Goal: Navigation & Orientation: Find specific page/section

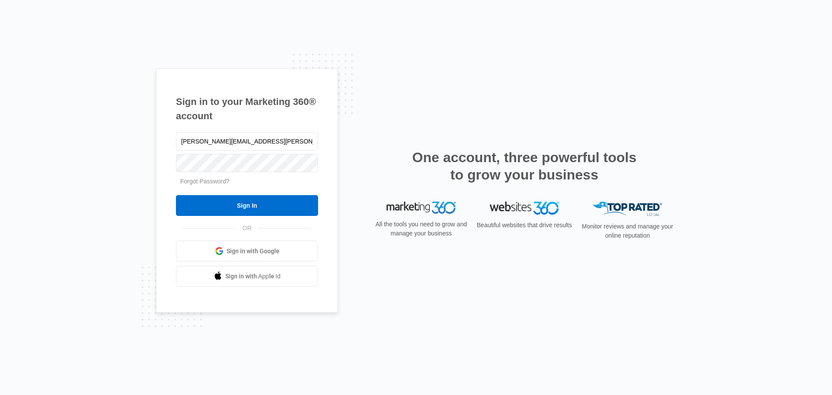
type input "brandon.miller@madwire.com"
click at [176, 195] on input "Sign In" at bounding box center [247, 205] width 142 height 21
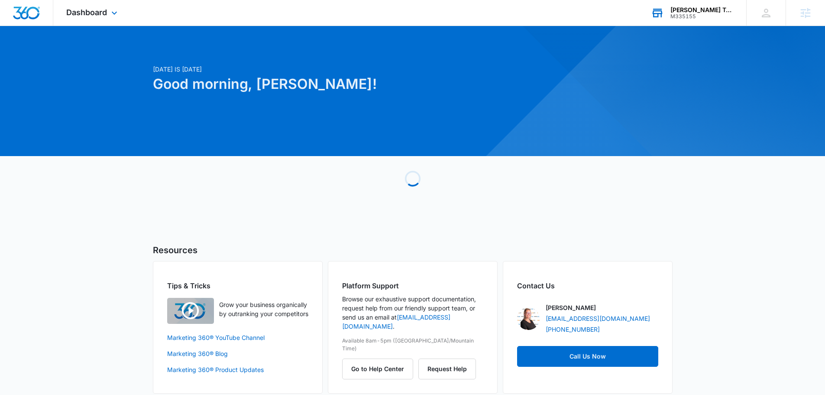
click at [710, 19] on div "[PERSON_NAME] Tours M335155 Your Accounts View All" at bounding box center [692, 13] width 108 height 26
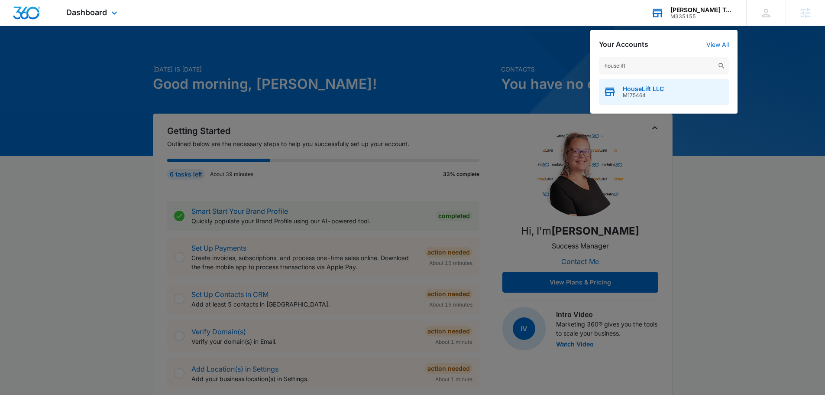
type input "houselift"
click at [671, 91] on div "HouseLift LLC M175464" at bounding box center [664, 92] width 130 height 26
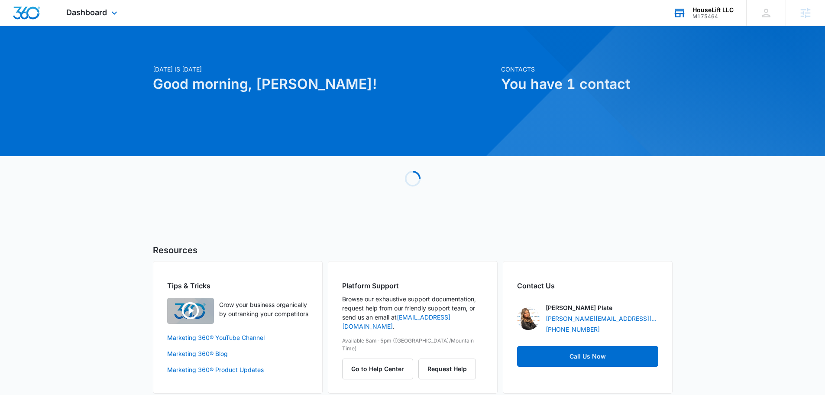
click at [104, 21] on div "Dashboard Apps Reputation Websites Forms CRM Email Social Shop Content Ads Inte…" at bounding box center [92, 13] width 79 height 26
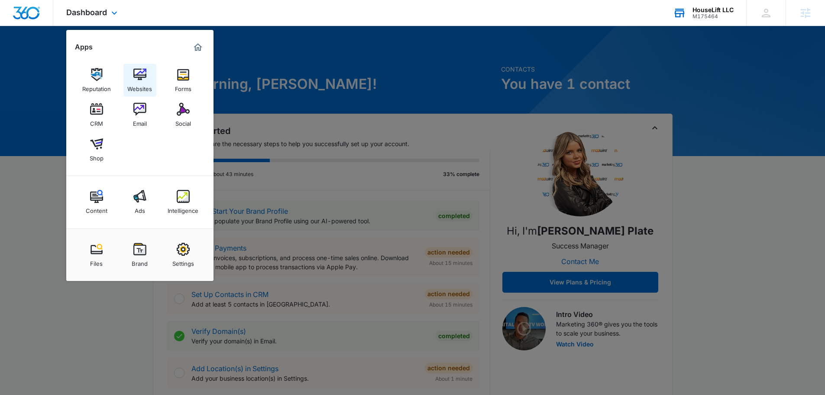
click at [142, 79] on img at bounding box center [139, 74] width 13 height 13
